Goal: Find specific page/section: Find specific page/section

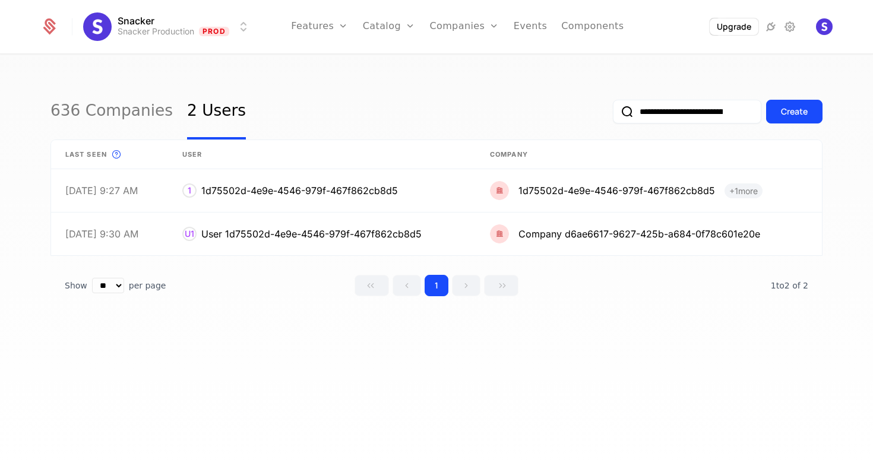
click at [346, 77] on div "**********" at bounding box center [436, 262] width 873 height 415
click at [389, 63] on link "Plans" at bounding box center [407, 58] width 61 height 10
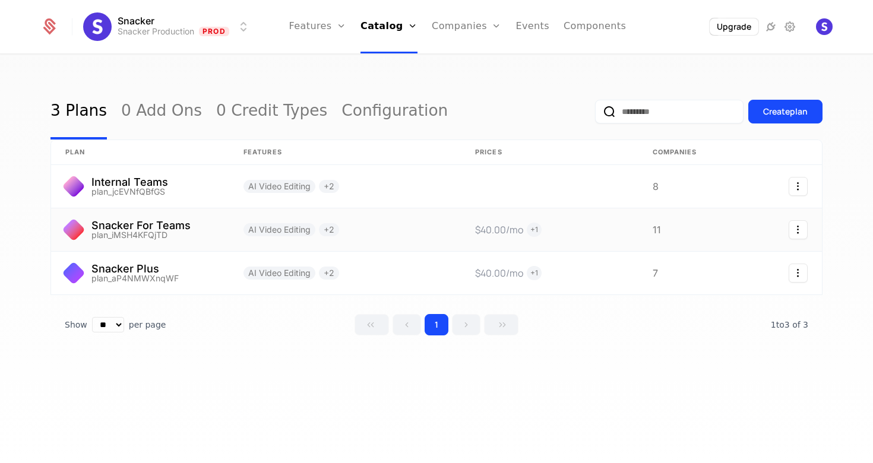
click at [158, 228] on link at bounding box center [140, 229] width 178 height 43
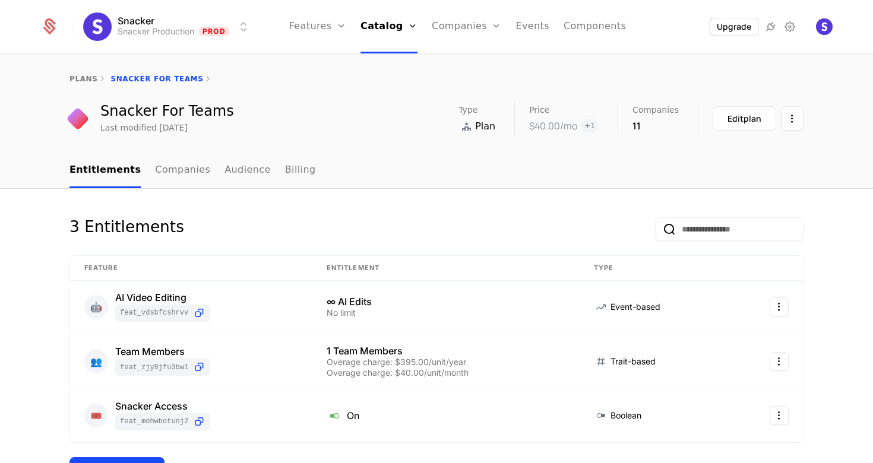
scroll to position [11, 0]
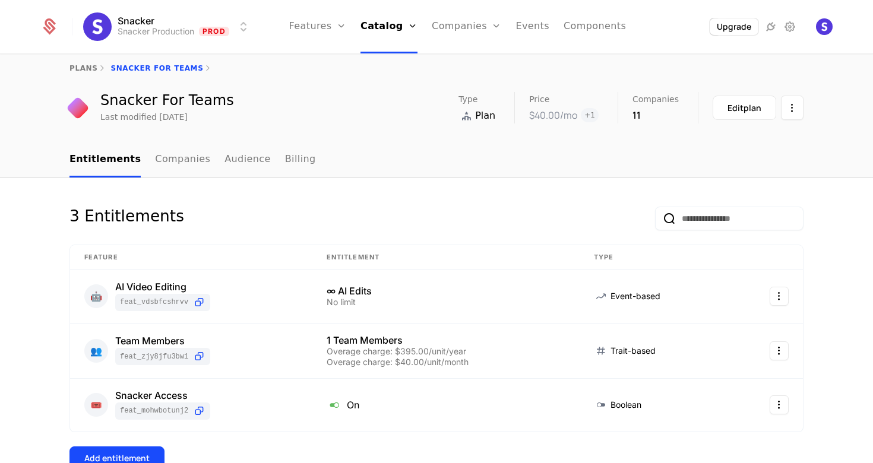
click at [242, 160] on link "Audience" at bounding box center [248, 160] width 46 height 35
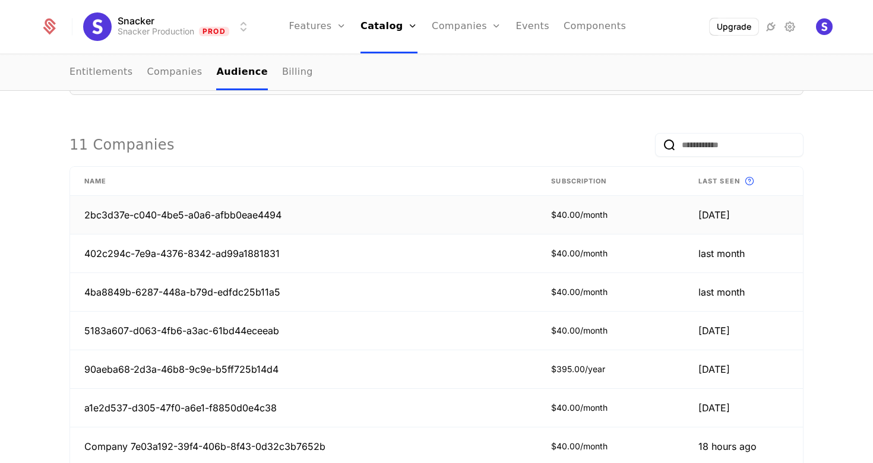
scroll to position [286, 0]
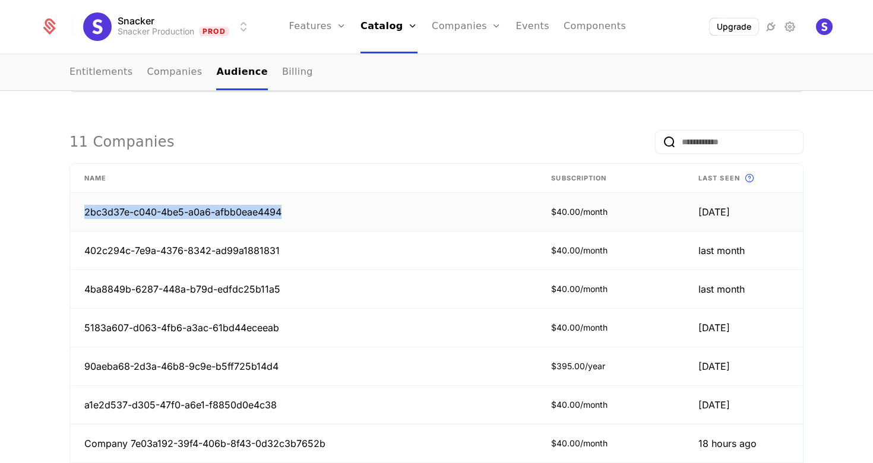
drag, startPoint x: 292, startPoint y: 214, endPoint x: 71, endPoint y: 213, distance: 221.0
click at [71, 213] on td "2bc3d37e-c040-4be5-a0a6-afbb0eae4494" at bounding box center [303, 212] width 467 height 39
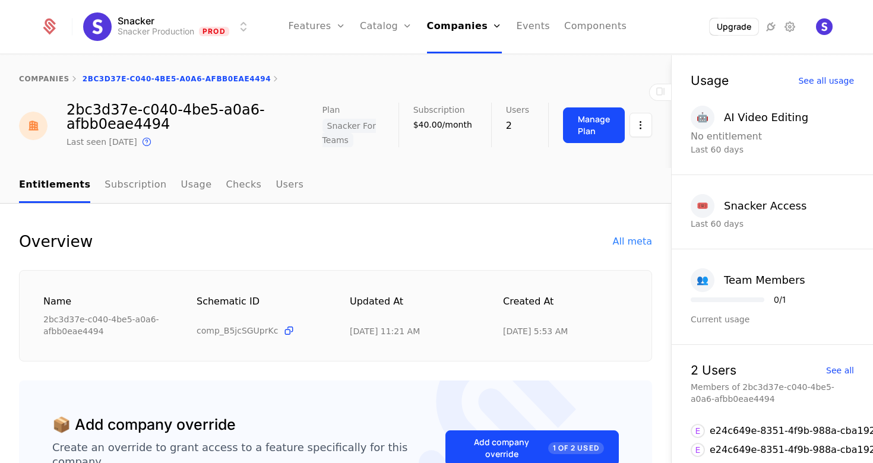
click at [276, 185] on link "Users" at bounding box center [290, 185] width 28 height 35
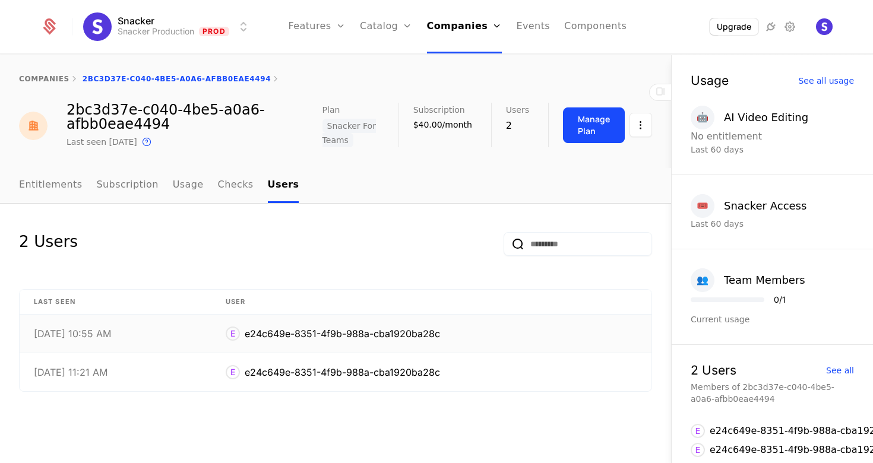
click at [414, 333] on div "e24c649e-8351-4f9b-988a-cba1920ba28c" at bounding box center [342, 334] width 195 height 14
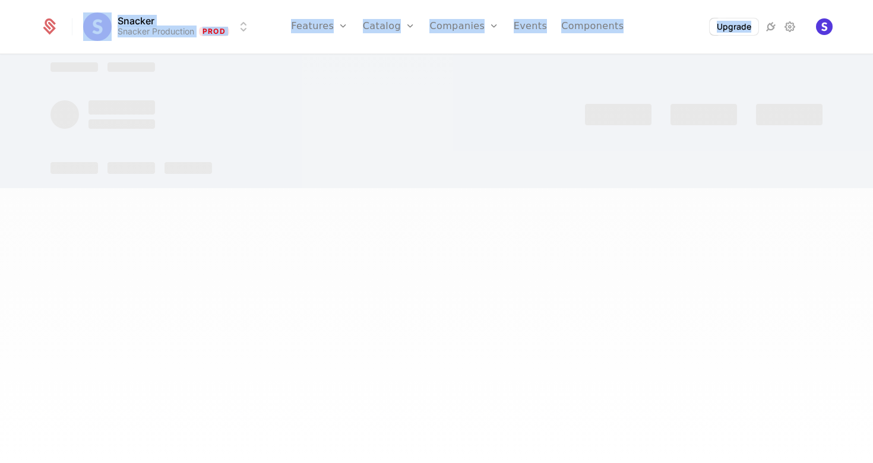
click at [414, 333] on div at bounding box center [436, 231] width 873 height 463
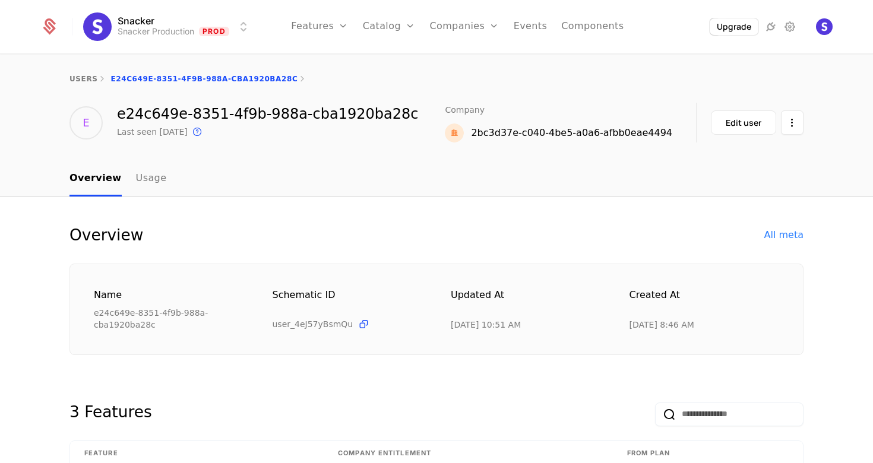
click at [314, 115] on div "e24c649e-8351-4f9b-988a-cba1920ba28c" at bounding box center [267, 114] width 301 height 14
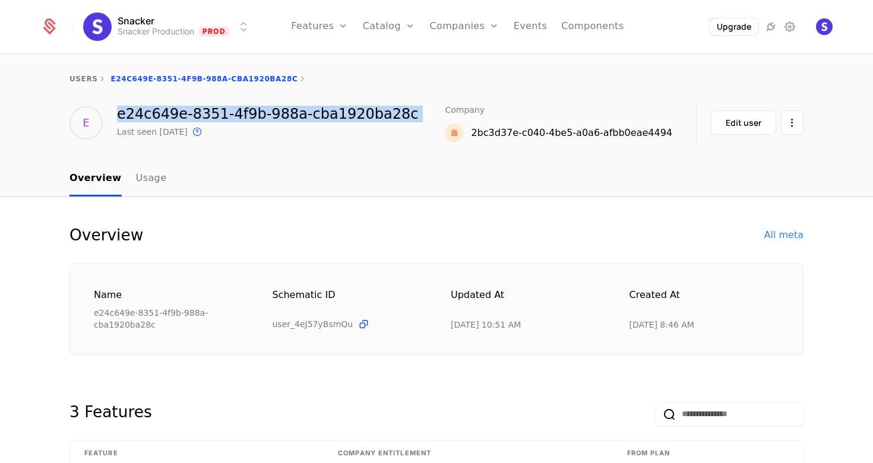
click at [314, 115] on div "e24c649e-8351-4f9b-988a-cba1920ba28c" at bounding box center [267, 114] width 301 height 14
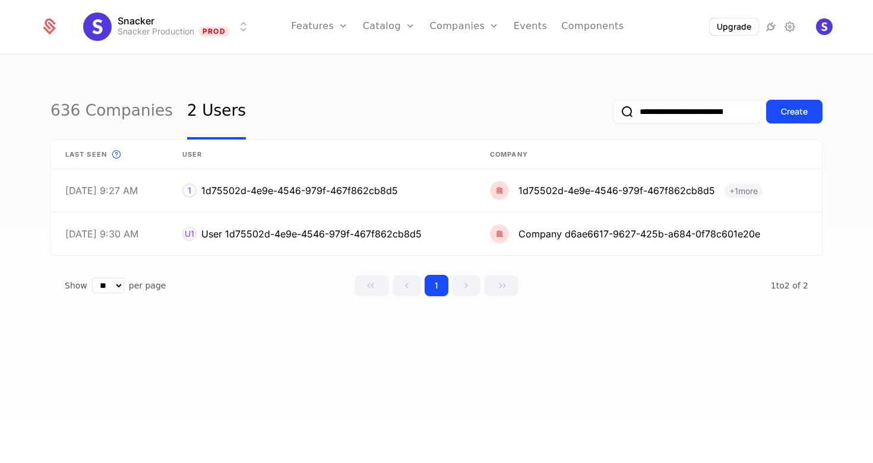
click at [649, 116] on input "**********" at bounding box center [687, 112] width 148 height 24
click at [528, 101] on div "**********" at bounding box center [436, 112] width 772 height 56
click at [308, 229] on link at bounding box center [322, 234] width 308 height 43
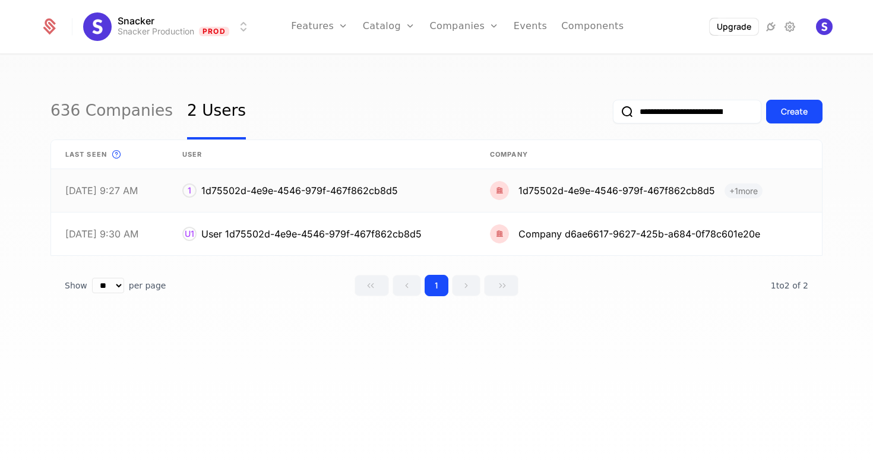
click at [321, 188] on link at bounding box center [322, 190] width 308 height 43
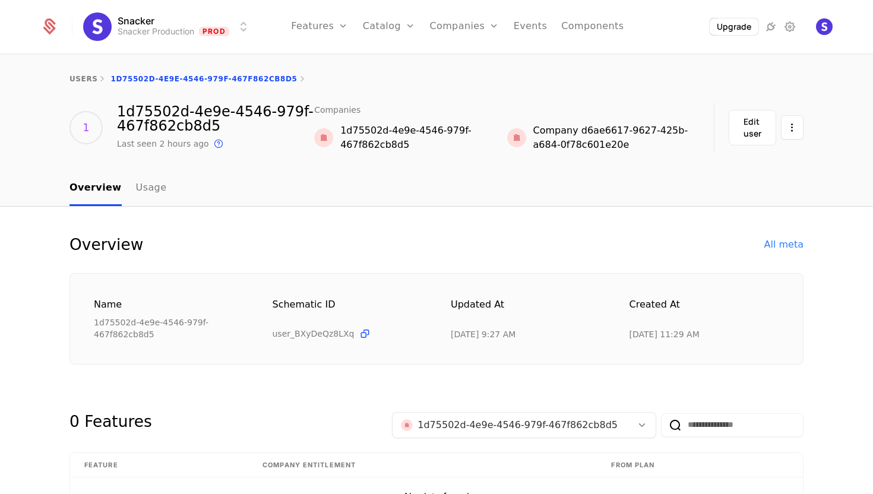
click at [78, 80] on link "users" at bounding box center [83, 79] width 28 height 8
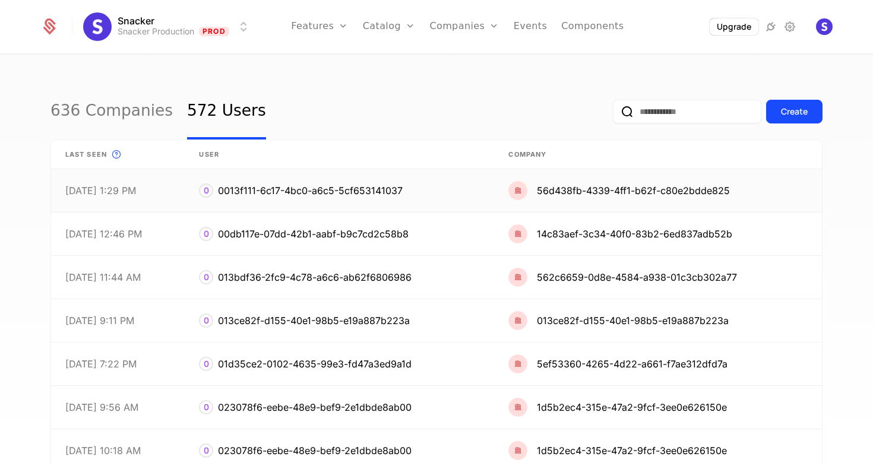
click at [582, 189] on link at bounding box center [658, 190] width 328 height 43
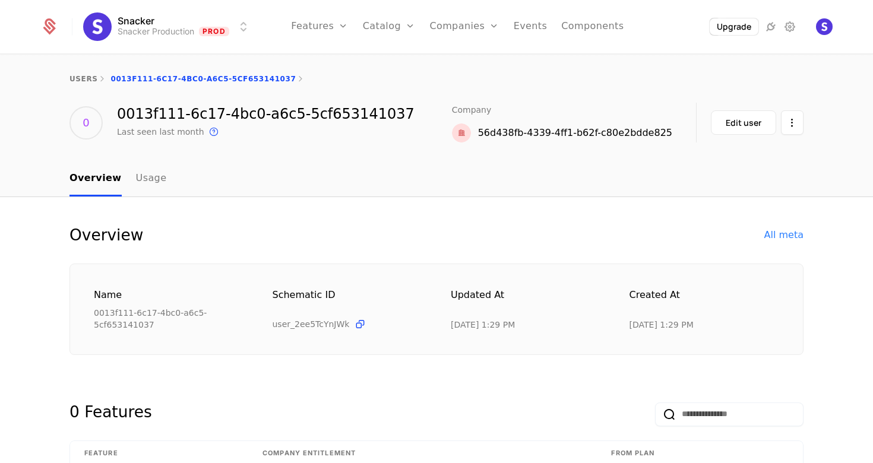
click at [529, 124] on div "56d438fb-4339-4ff1-b62f-c80e2bdde825" at bounding box center [562, 133] width 220 height 19
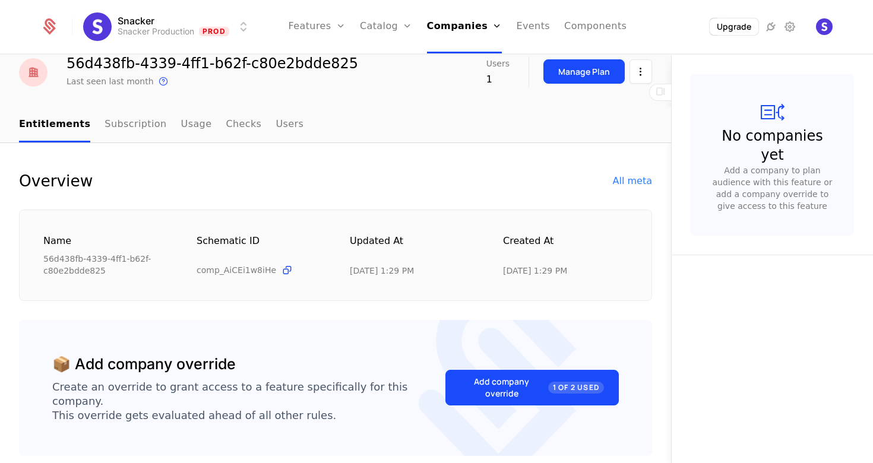
scroll to position [50, 0]
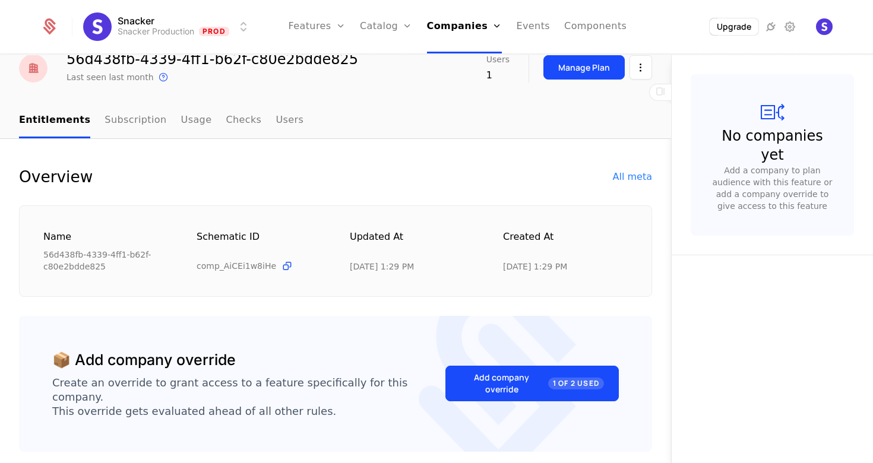
click at [276, 128] on link "Users" at bounding box center [290, 120] width 28 height 35
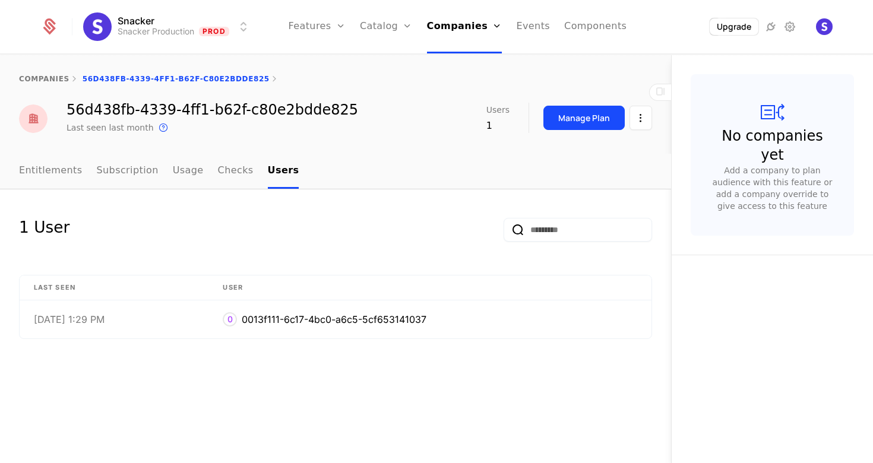
click at [456, 62] on link "Companies" at bounding box center [468, 58] width 55 height 10
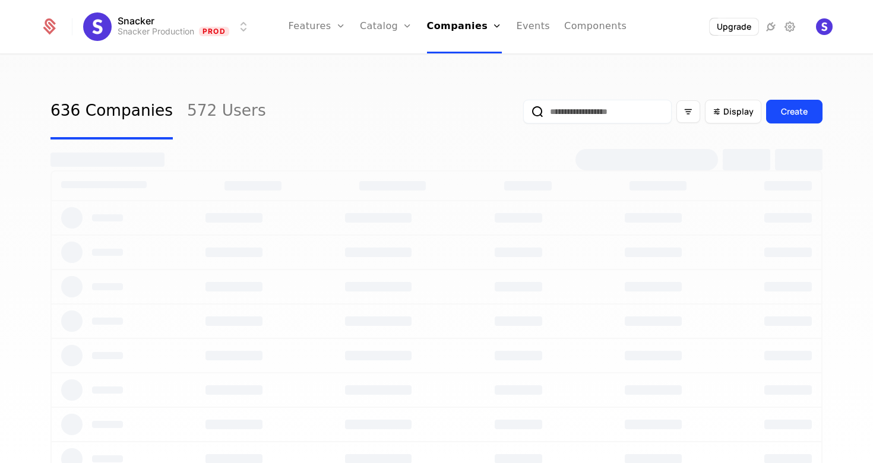
click at [590, 98] on div "Display Create" at bounding box center [672, 112] width 299 height 56
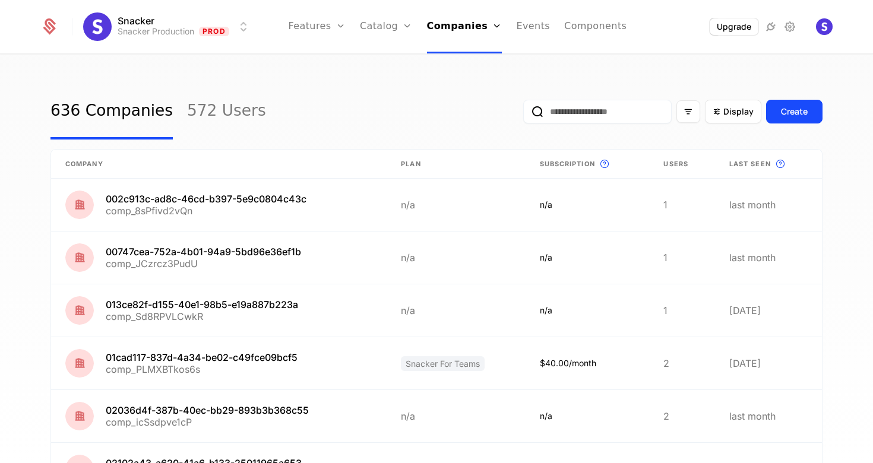
click at [592, 110] on input "email" at bounding box center [597, 112] width 148 height 24
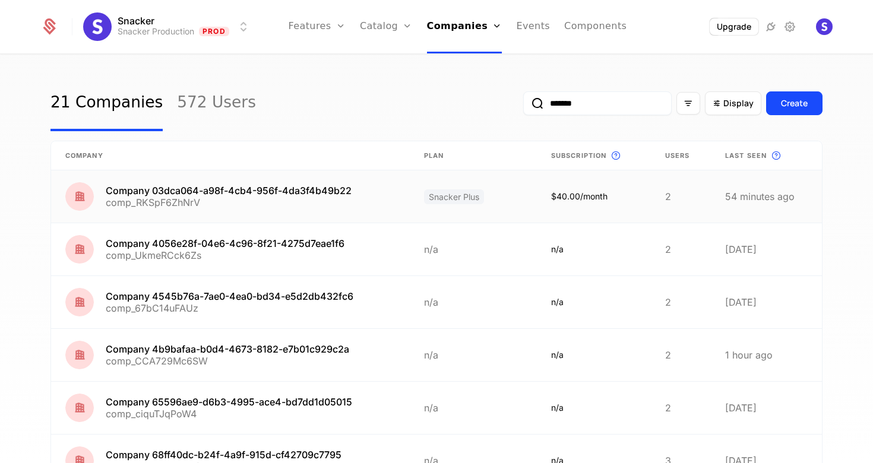
scroll to position [20, 0]
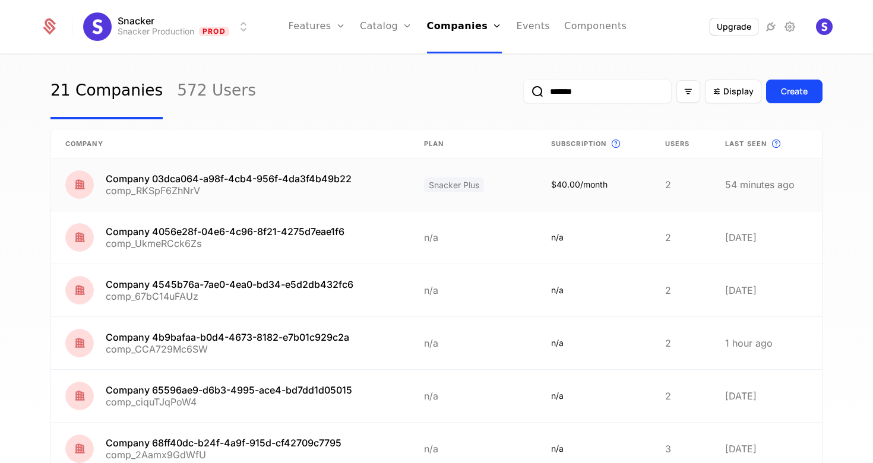
type input "*******"
click at [242, 179] on link at bounding box center [230, 185] width 359 height 52
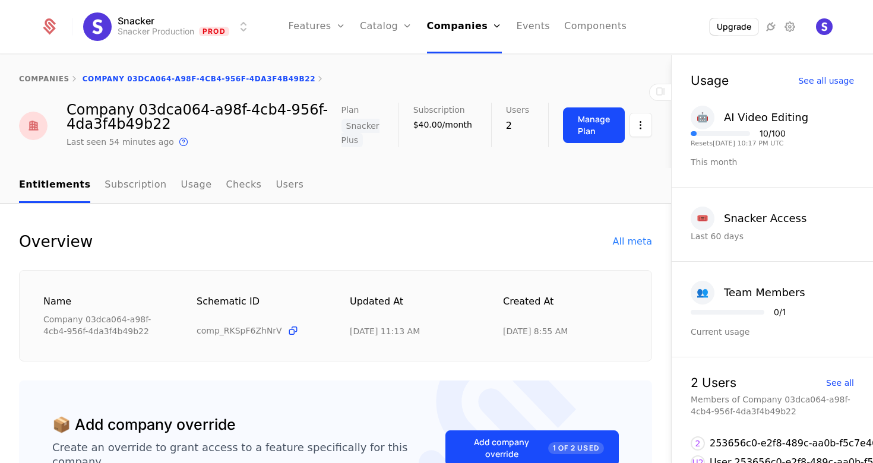
click at [276, 188] on link "Users" at bounding box center [290, 185] width 28 height 35
